Goal: Transaction & Acquisition: Book appointment/travel/reservation

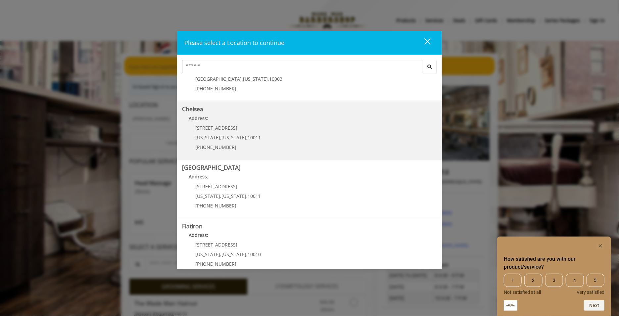
scroll to position [33, 0]
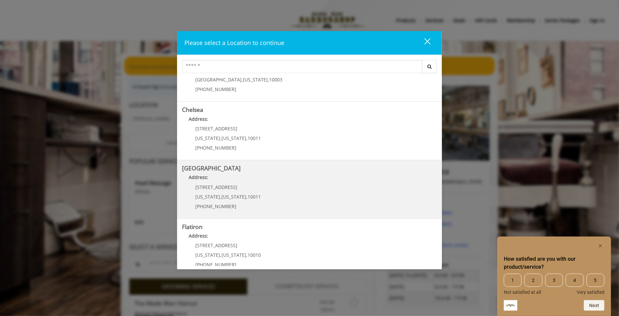
click at [252, 190] on div "[STREET_ADDRESS][US_STATE][US_STATE] (646) 850-0041" at bounding box center [223, 199] width 82 height 29
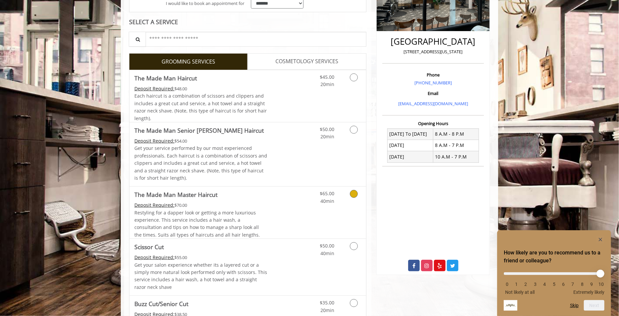
scroll to position [132, 0]
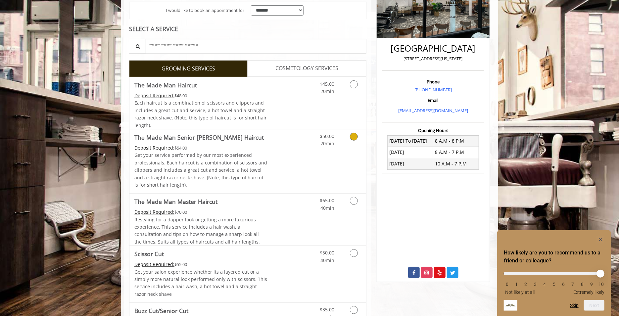
click at [275, 169] on link "Discounted Price" at bounding box center [286, 161] width 39 height 64
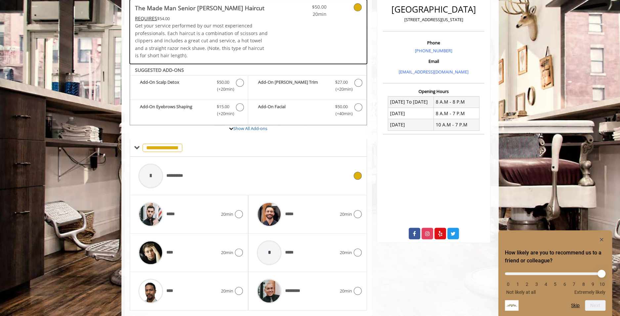
scroll to position [187, 0]
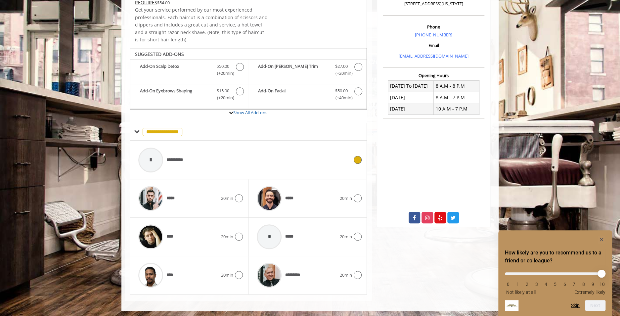
click at [163, 160] on div at bounding box center [150, 159] width 31 height 31
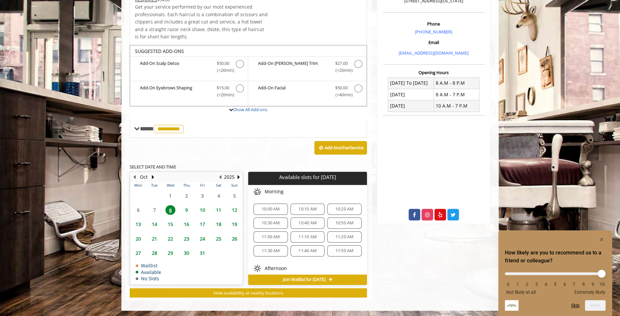
scroll to position [33, 0]
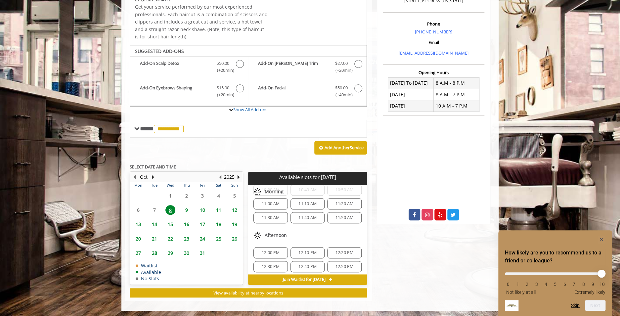
click at [279, 250] on span "12:00 PM" at bounding box center [271, 252] width 18 height 5
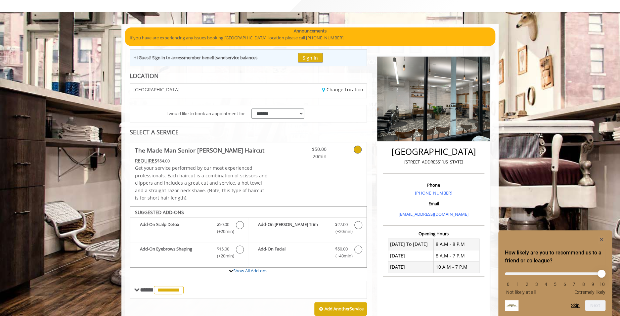
scroll to position [12, 0]
